Goal: Task Accomplishment & Management: Manage account settings

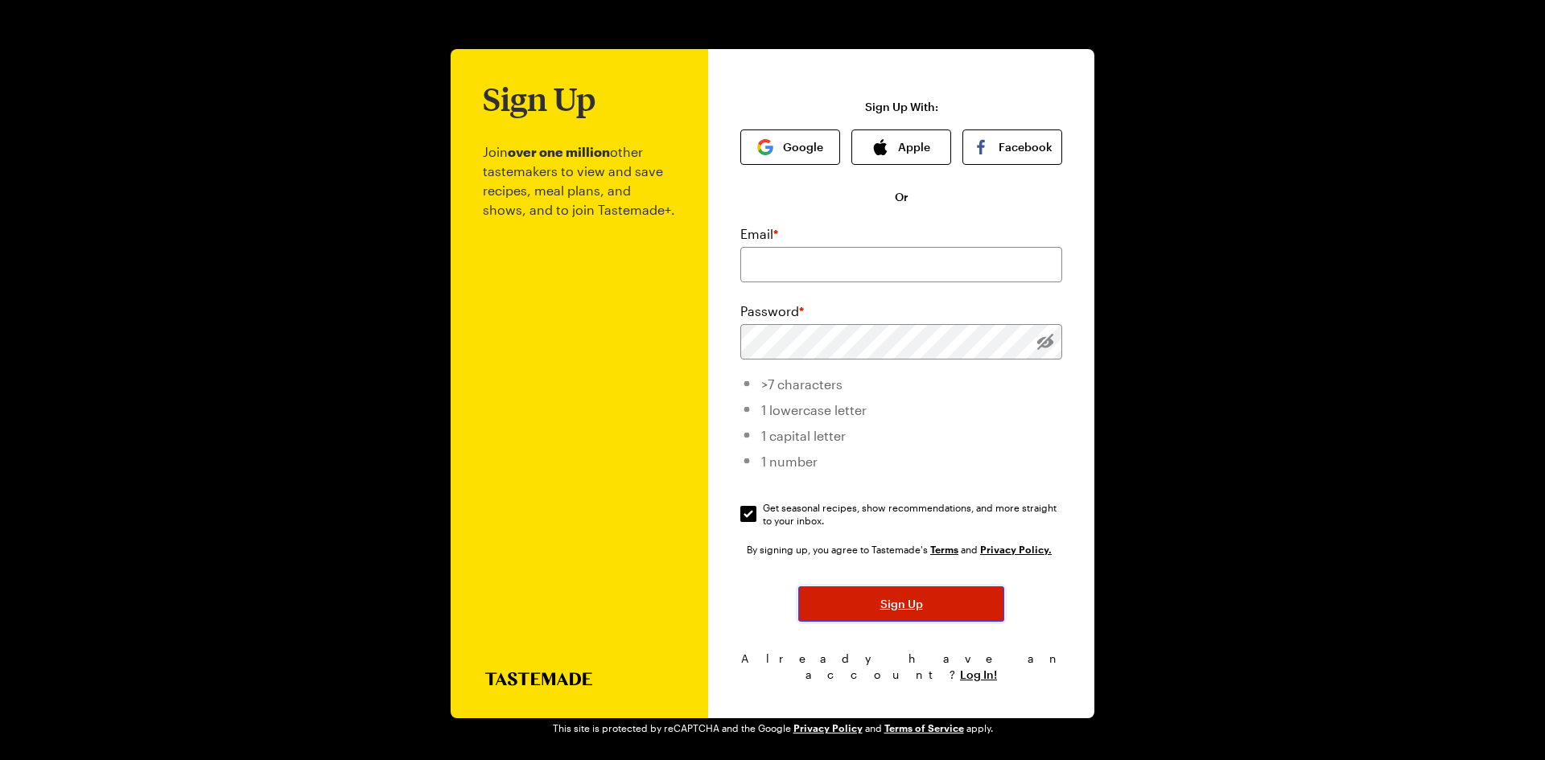
click at [918, 612] on span "Sign Up" at bounding box center [901, 604] width 43 height 16
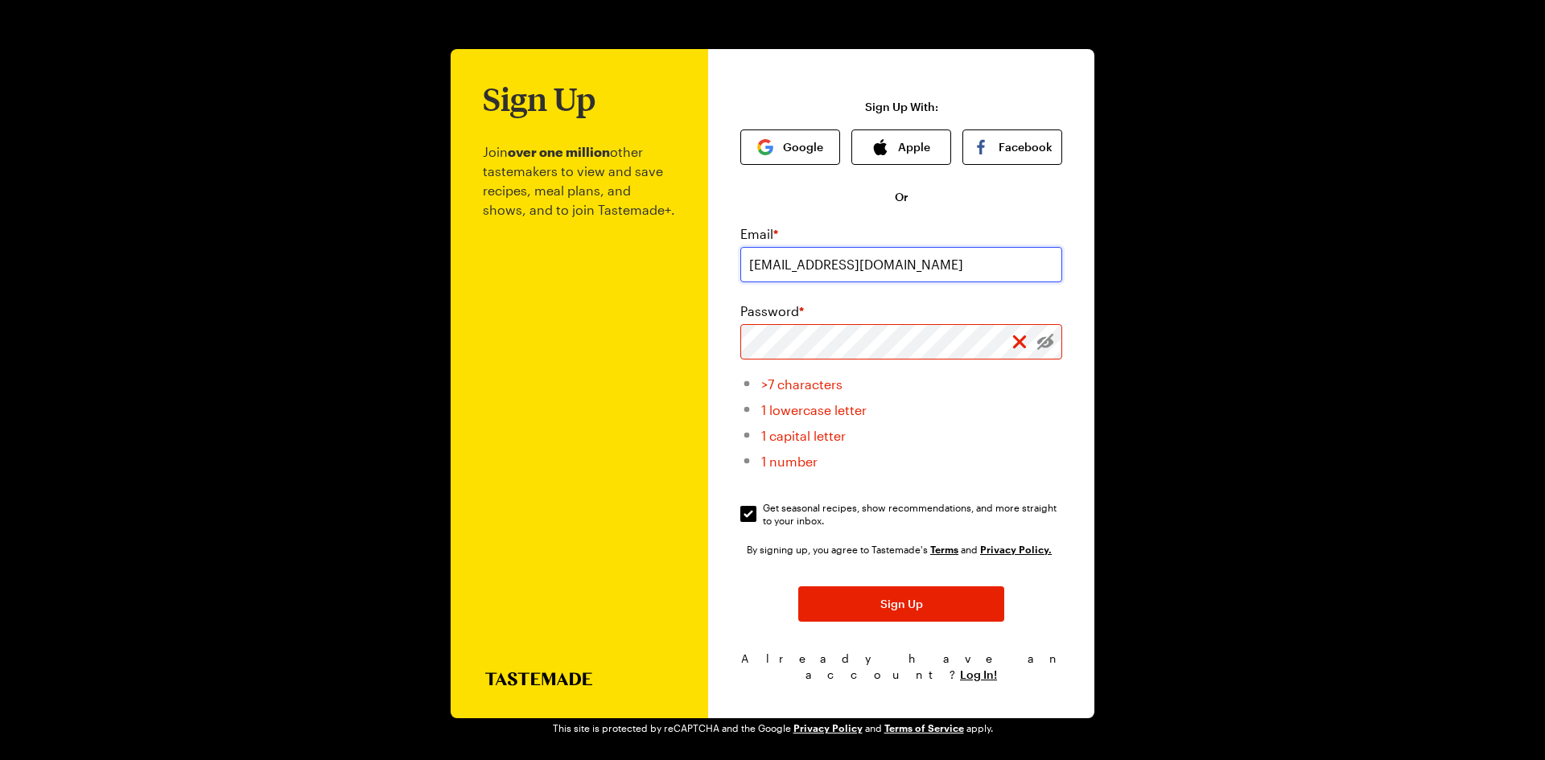
type input "streetfamilytx@gmail.com"
drag, startPoint x: 1040, startPoint y: 351, endPoint x: 682, endPoint y: 355, distance: 358.1
click at [682, 355] on div "Sign Up Join over one million other tastemakers to view and save recipes, meal …" at bounding box center [773, 383] width 644 height 669
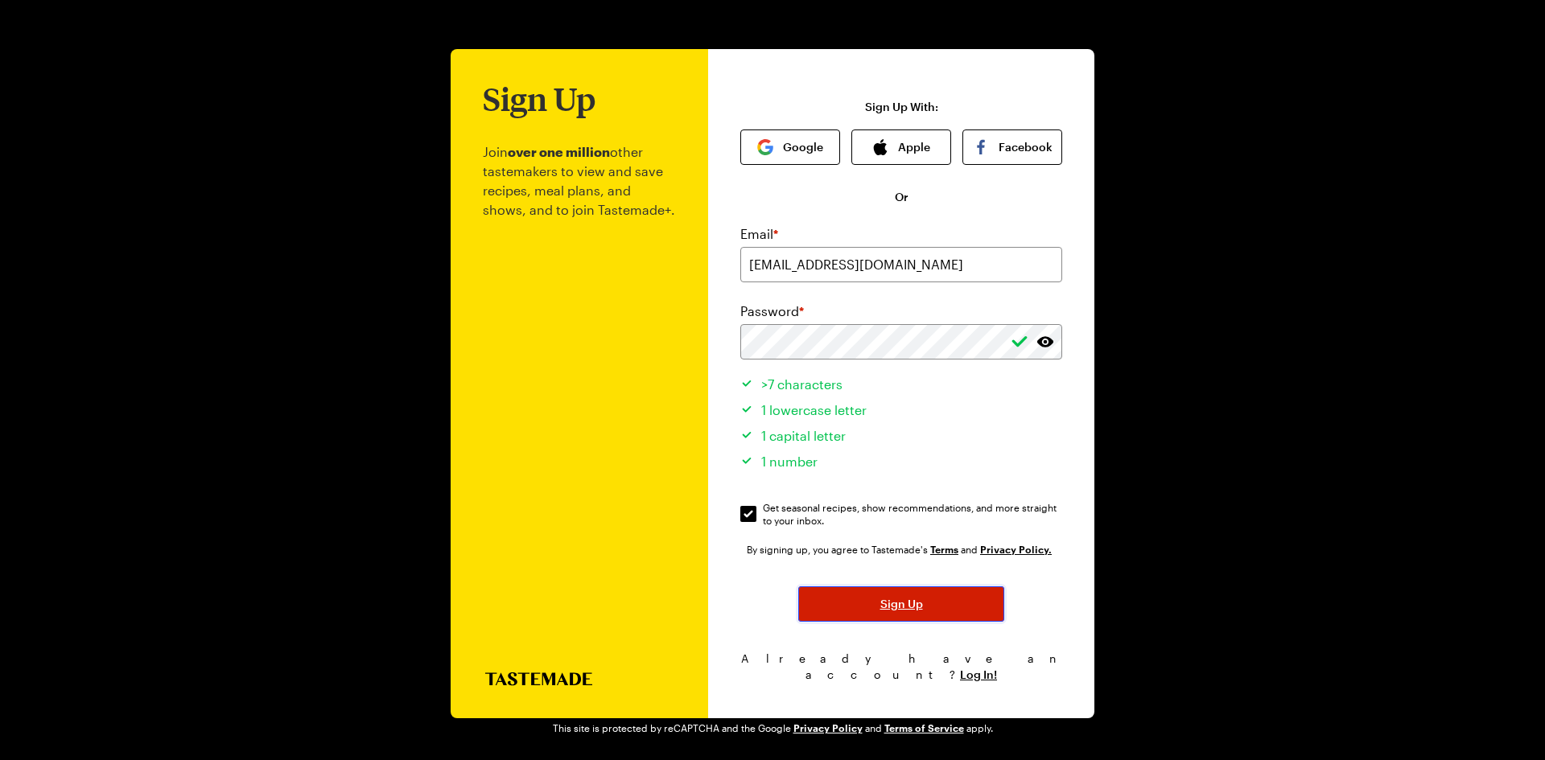
click at [924, 601] on button "Sign Up" at bounding box center [901, 604] width 206 height 35
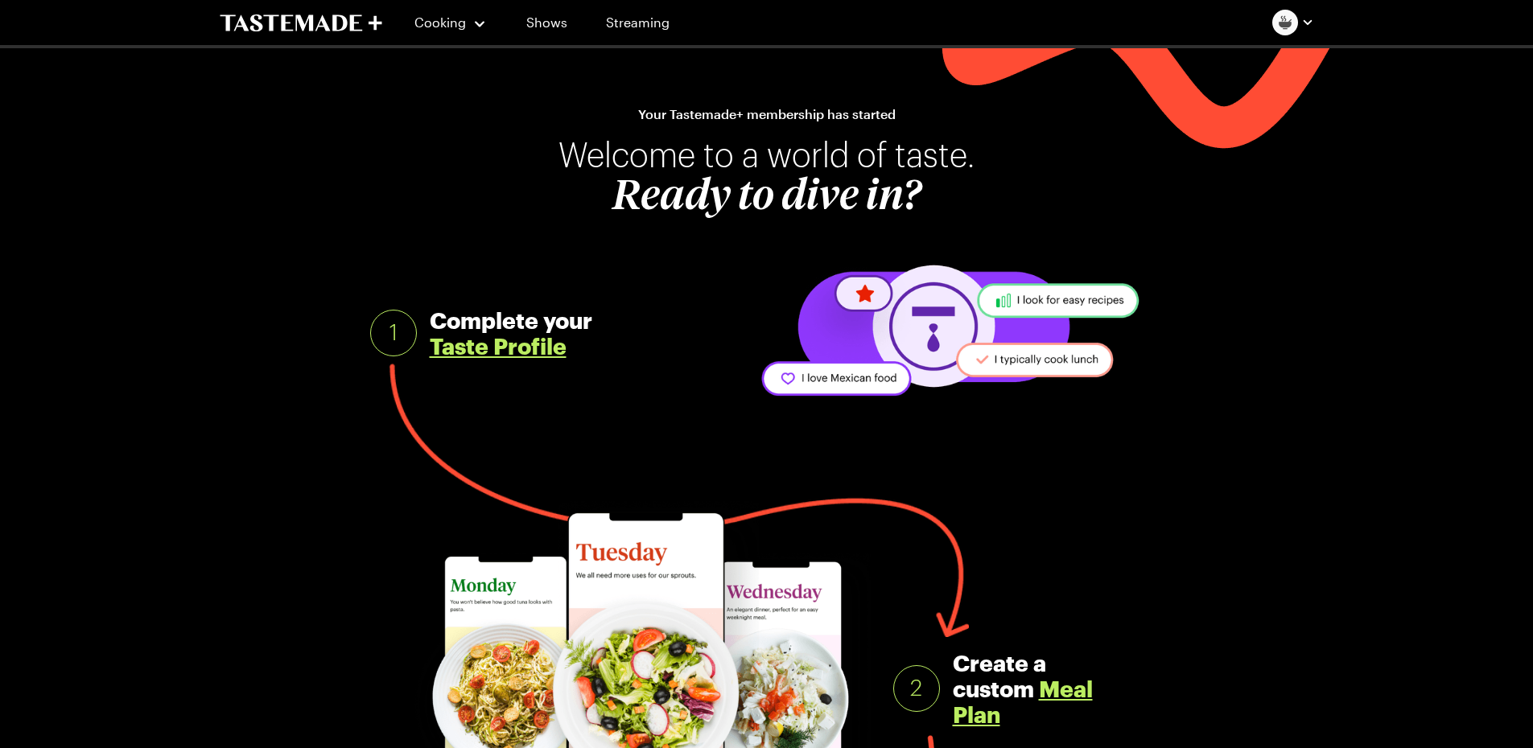
click at [1439, 31] on div at bounding box center [766, 36] width 1533 height 72
click at [544, 347] on link "Taste Profile" at bounding box center [498, 346] width 137 height 26
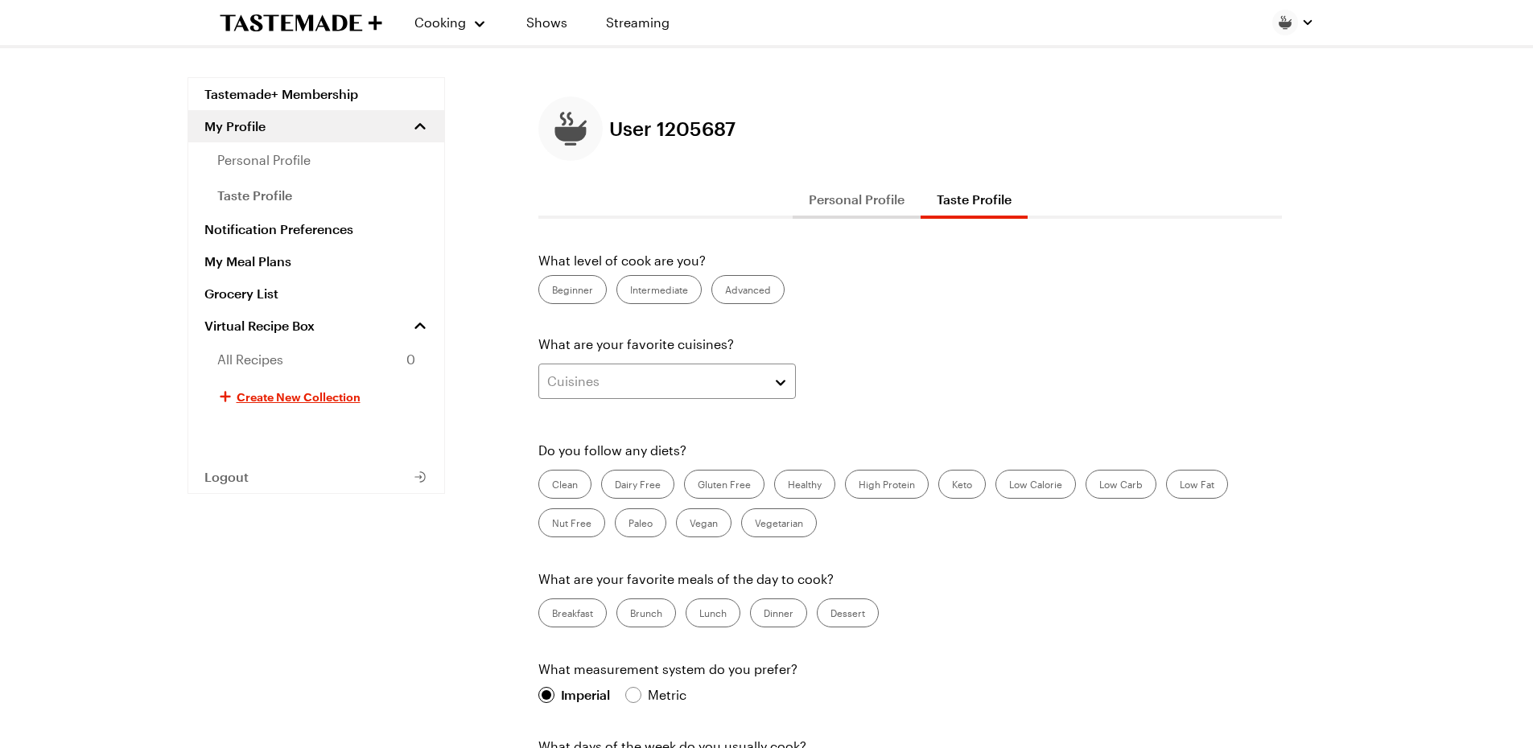
click at [571, 291] on label "Beginner" at bounding box center [572, 289] width 68 height 29
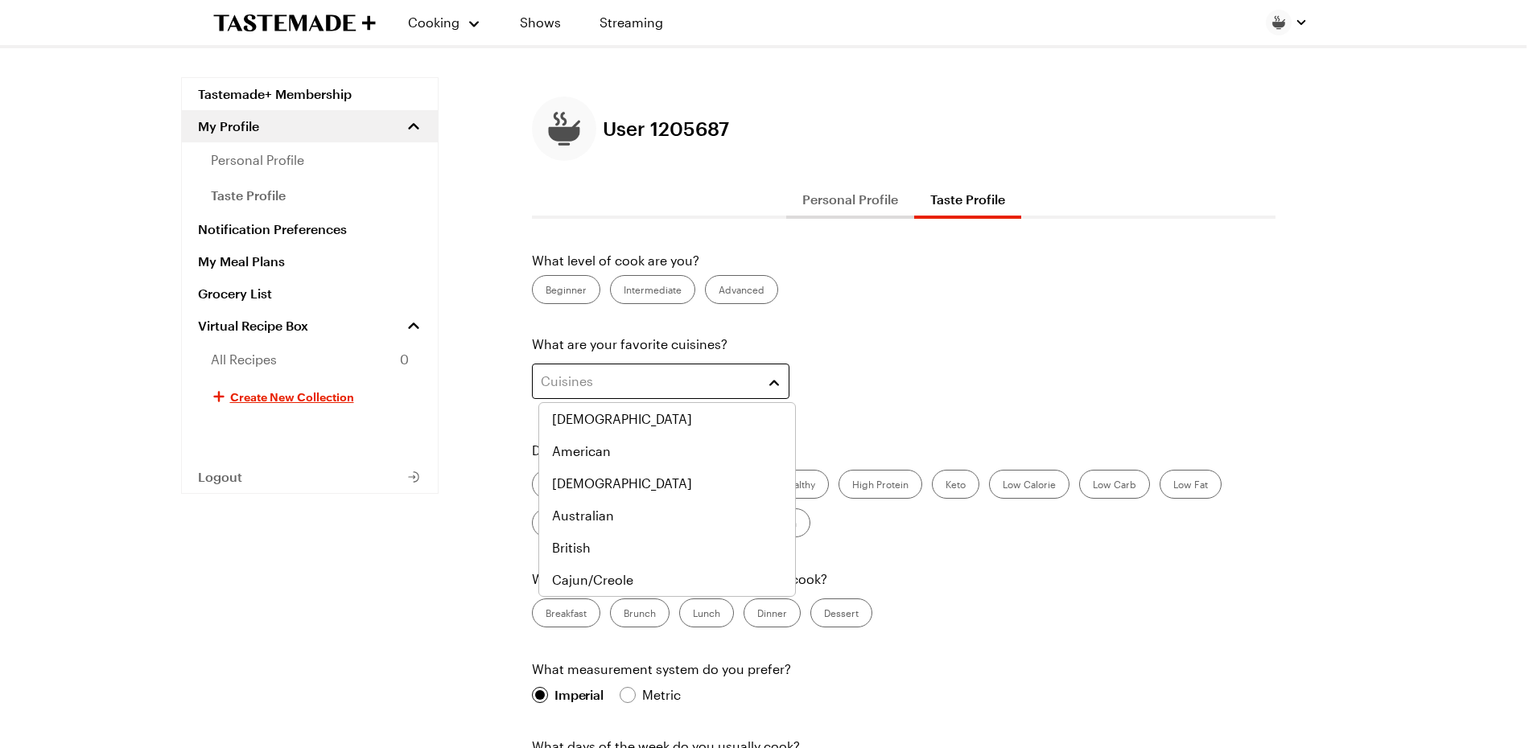
click at [727, 388] on div "Cuisines" at bounding box center [649, 381] width 216 height 19
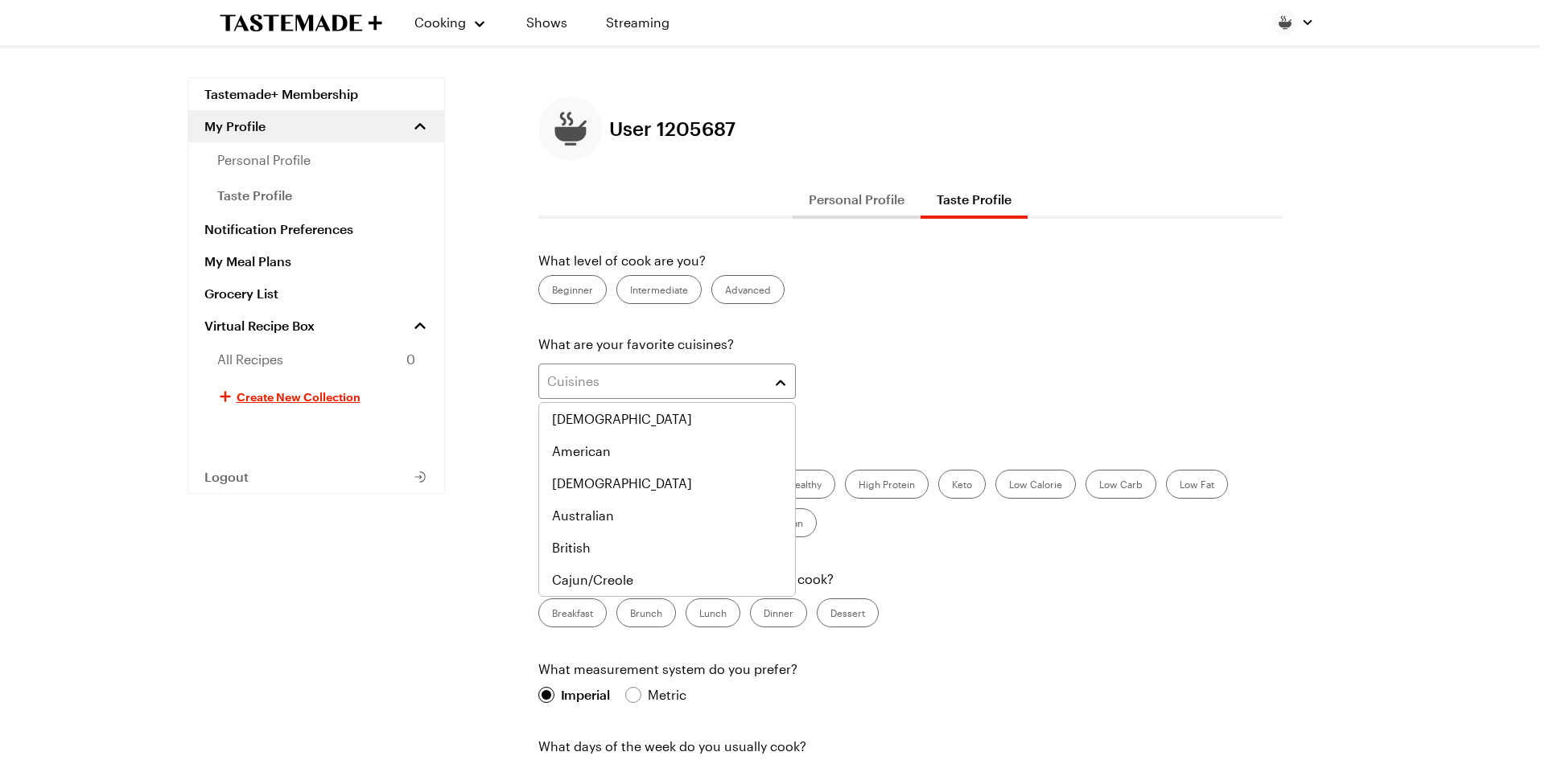
click at [875, 375] on div "Cuisines" at bounding box center [909, 386] width 743 height 45
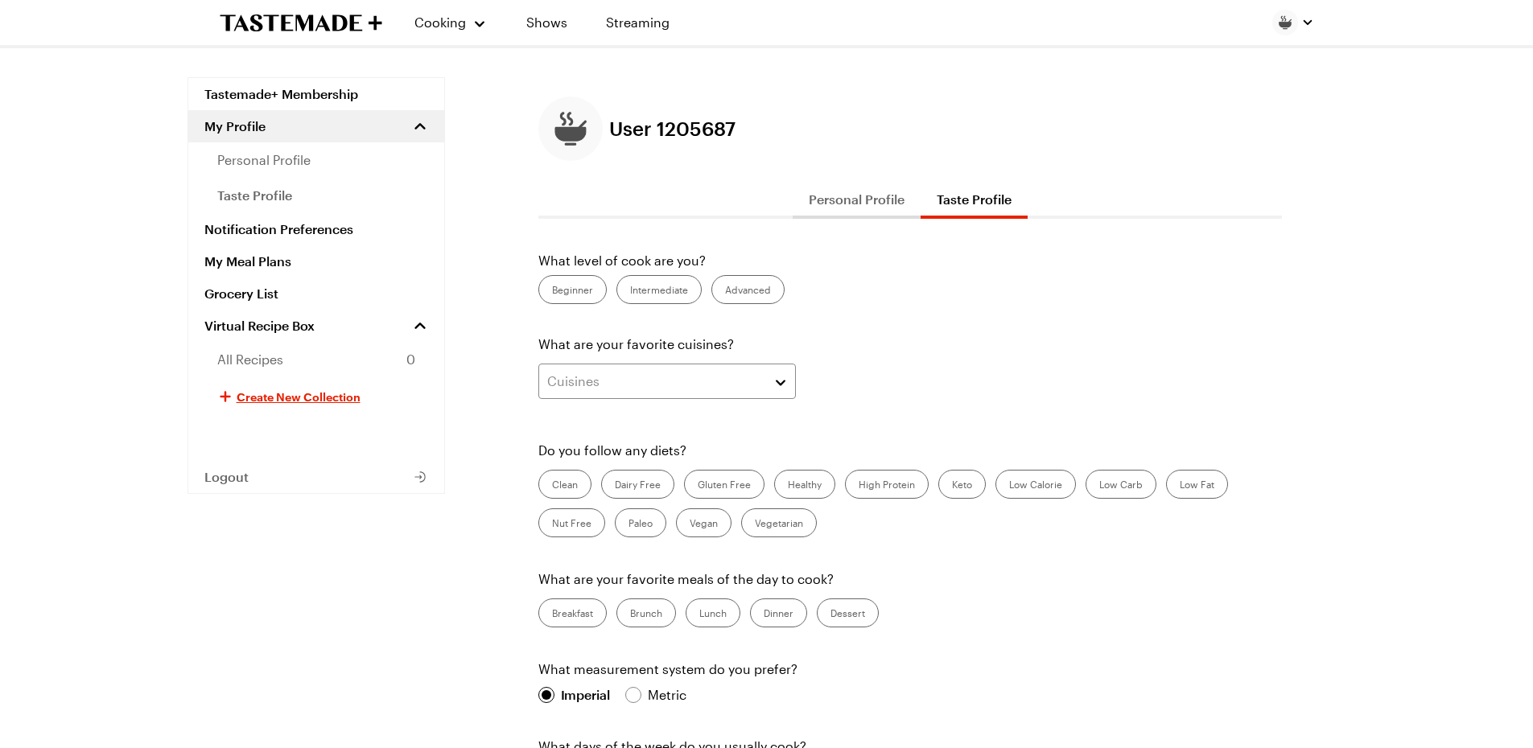
click at [745, 482] on label "Gluten Free" at bounding box center [724, 484] width 80 height 29
click at [698, 486] on Free "Gluten Free" at bounding box center [698, 486] width 0 height 0
click at [791, 616] on label "Dinner" at bounding box center [778, 613] width 57 height 29
click at [764, 615] on input "Dinner" at bounding box center [764, 615] width 0 height 0
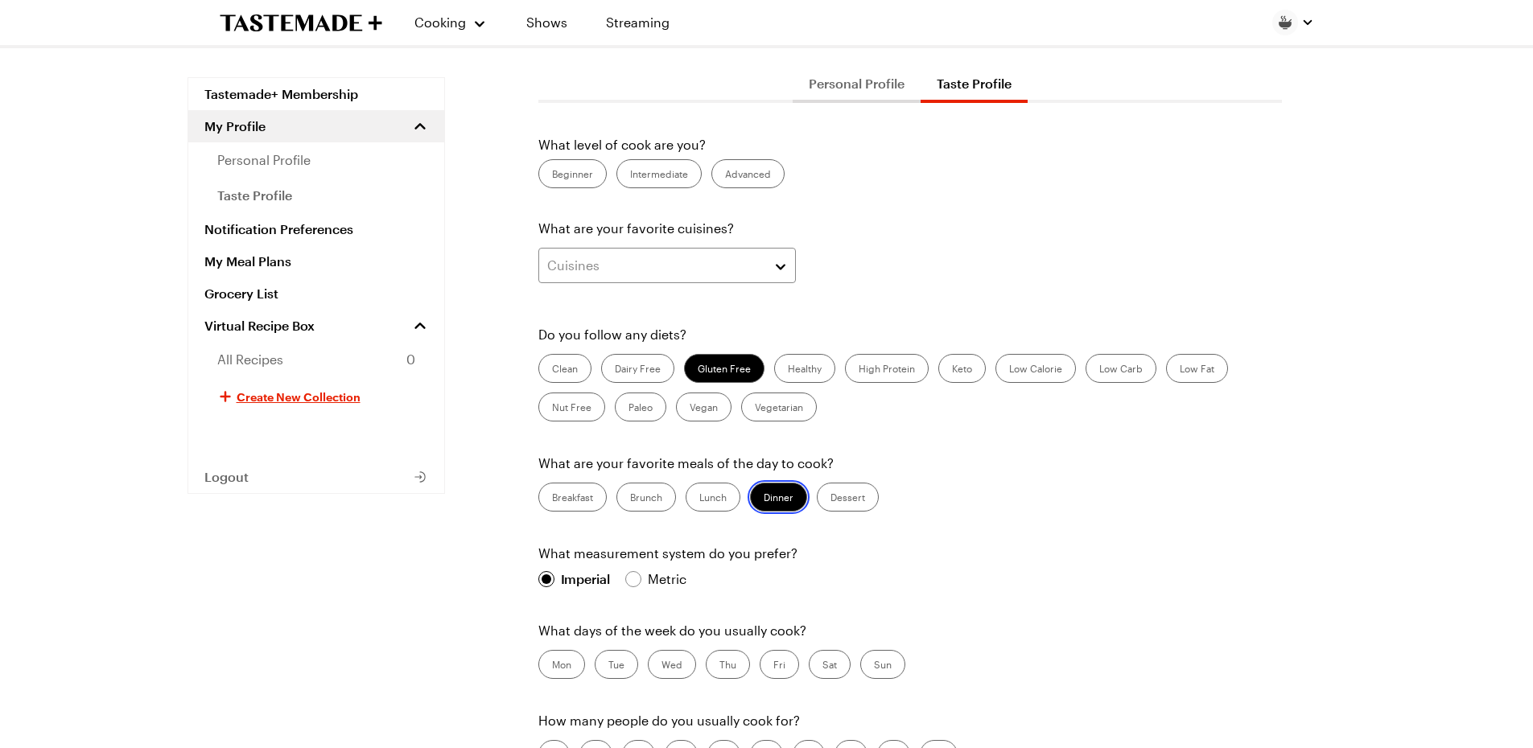
scroll to position [161, 0]
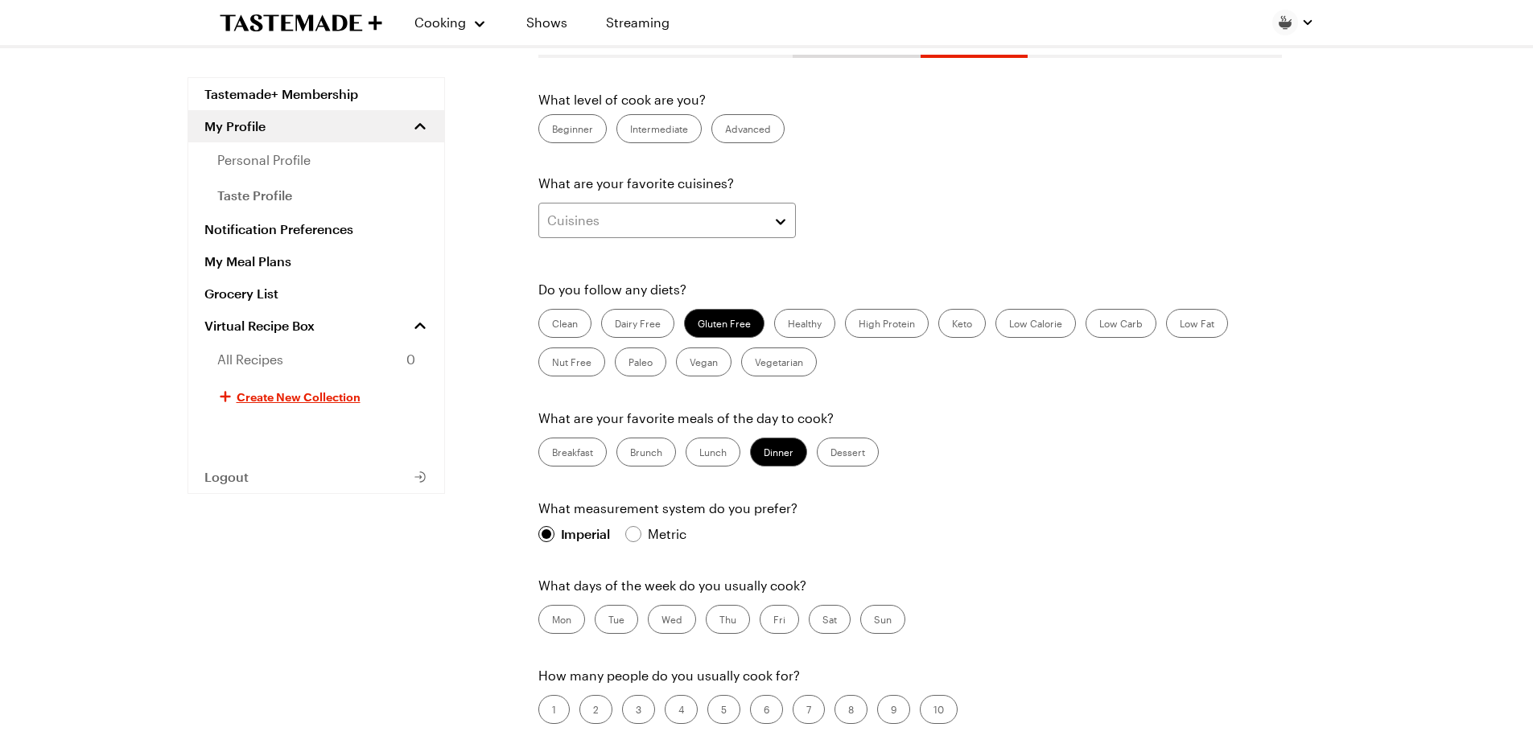
click at [889, 625] on label "Sun" at bounding box center [882, 619] width 45 height 29
click at [874, 621] on input "Sun" at bounding box center [874, 621] width 0 height 0
click at [834, 624] on label "Sat" at bounding box center [830, 619] width 42 height 29
click at [822, 621] on input "Sat" at bounding box center [822, 621] width 0 height 0
click at [784, 626] on label "Fri" at bounding box center [779, 619] width 39 height 29
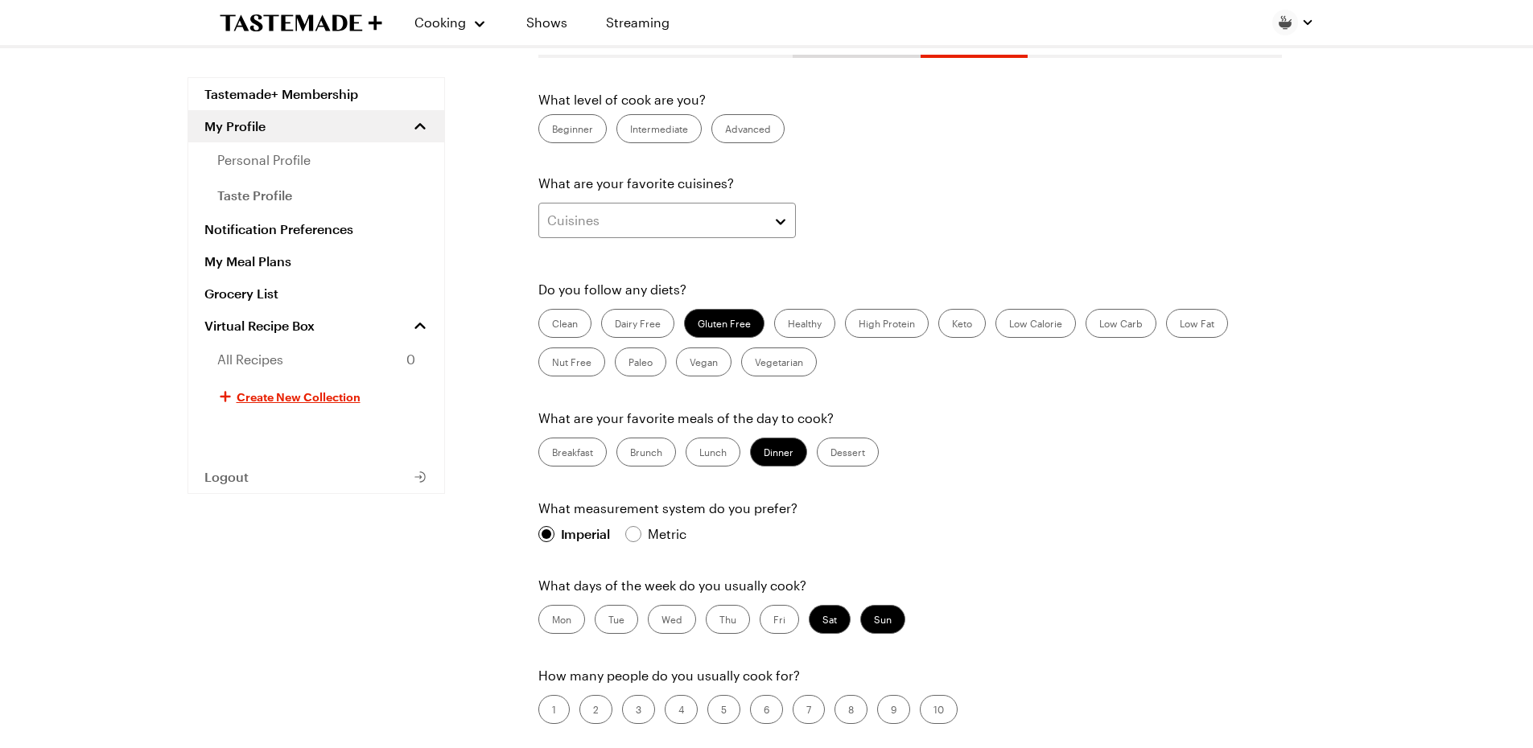
click at [773, 621] on input "Fri" at bounding box center [773, 621] width 0 height 0
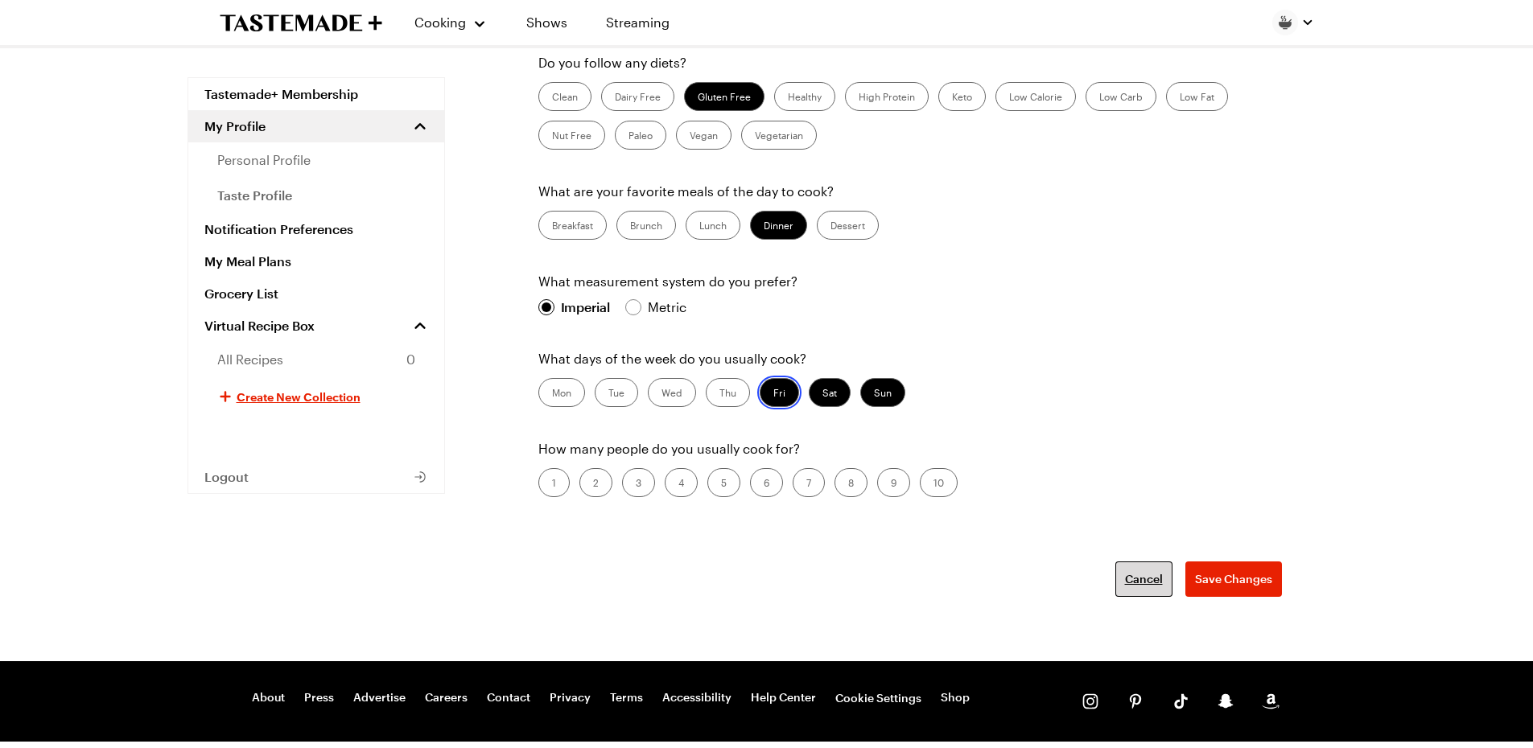
scroll to position [402, 0]
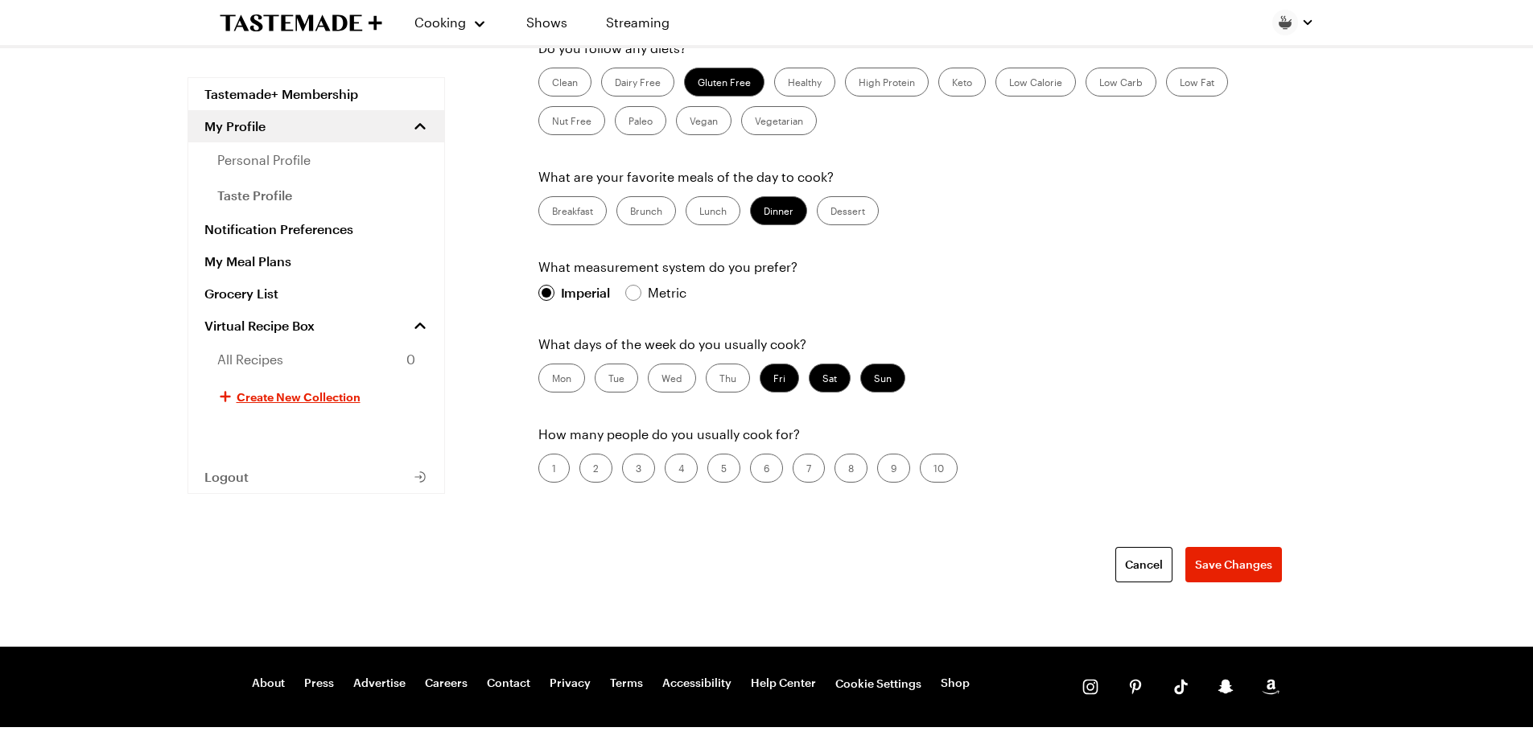
click at [709, 476] on label "5" at bounding box center [723, 468] width 33 height 29
click at [721, 470] on input "5" at bounding box center [721, 470] width 0 height 0
click at [1248, 572] on span "Save Changes" at bounding box center [1233, 565] width 77 height 16
click at [242, 189] on span "taste profile" at bounding box center [254, 195] width 75 height 19
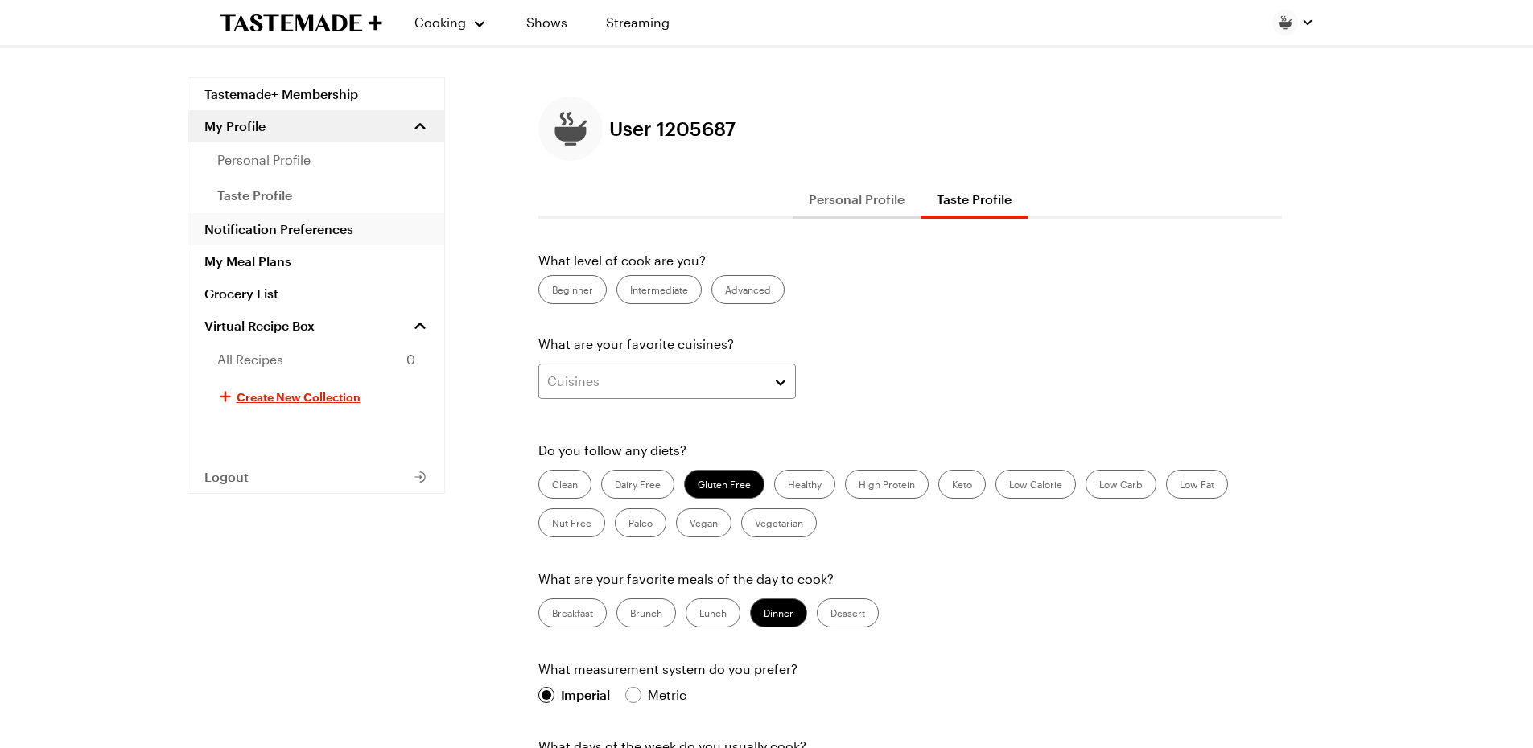
click at [300, 237] on link "Notification Preferences" at bounding box center [316, 229] width 256 height 32
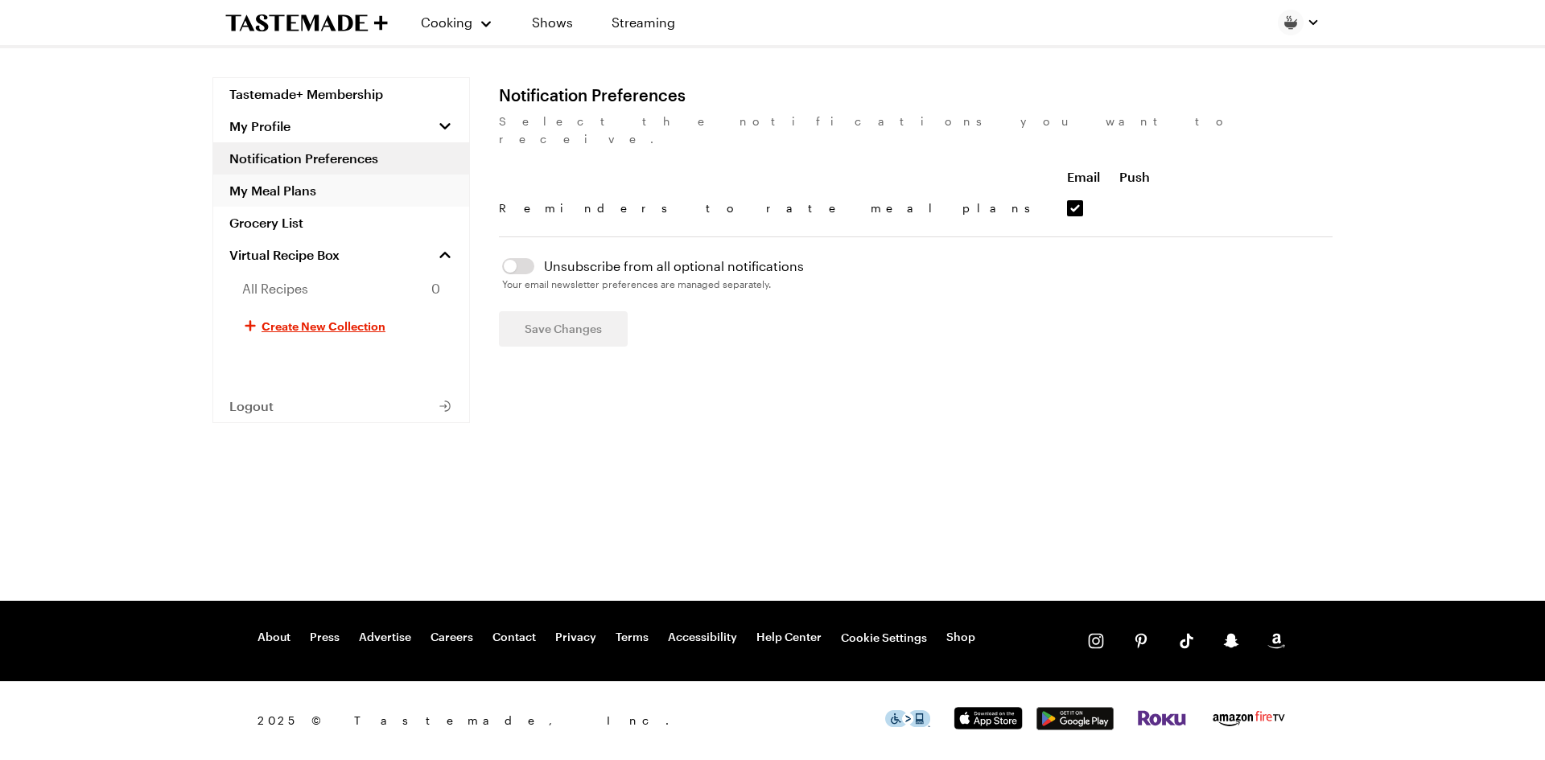
drag, startPoint x: 300, startPoint y: 237, endPoint x: 300, endPoint y: 196, distance: 41.0
click at [300, 196] on link "My Meal Plans" at bounding box center [341, 191] width 256 height 32
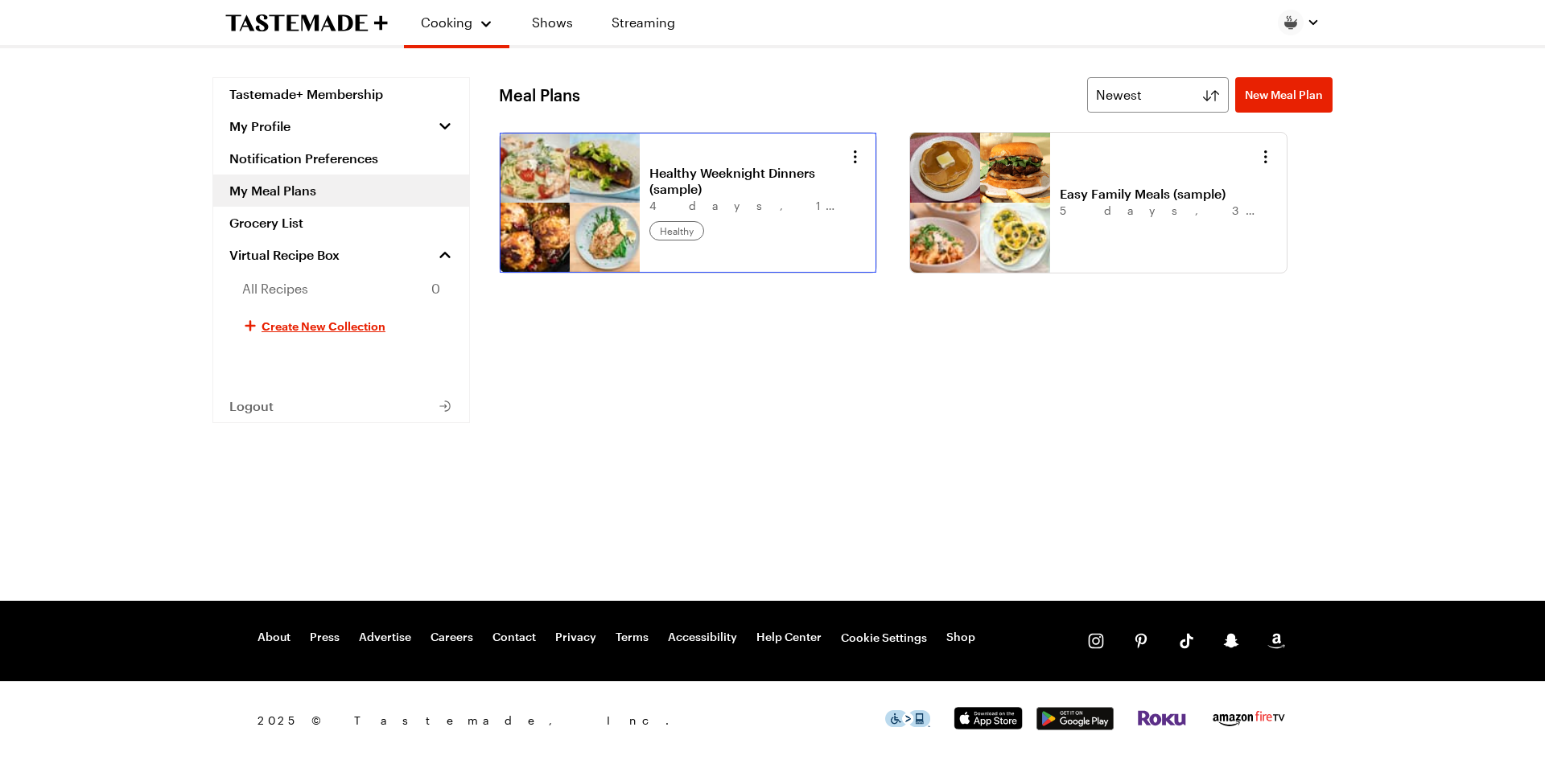
click at [703, 197] on link "Healthy Weeknight Dinners (sample)" at bounding box center [749, 181] width 200 height 32
